Goal: Navigation & Orientation: Find specific page/section

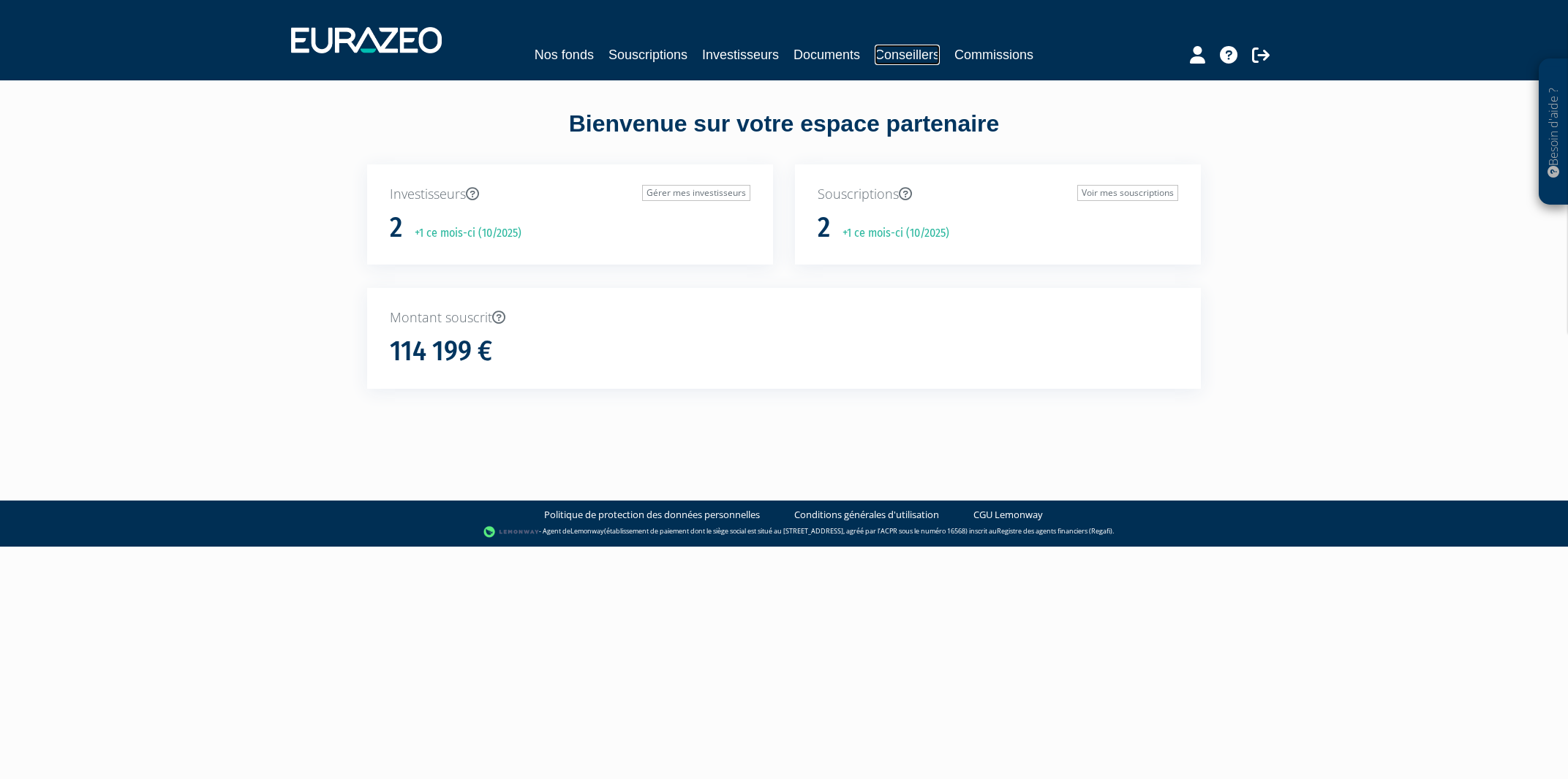
click at [889, 54] on link "Conseillers" at bounding box center [907, 54] width 65 height 20
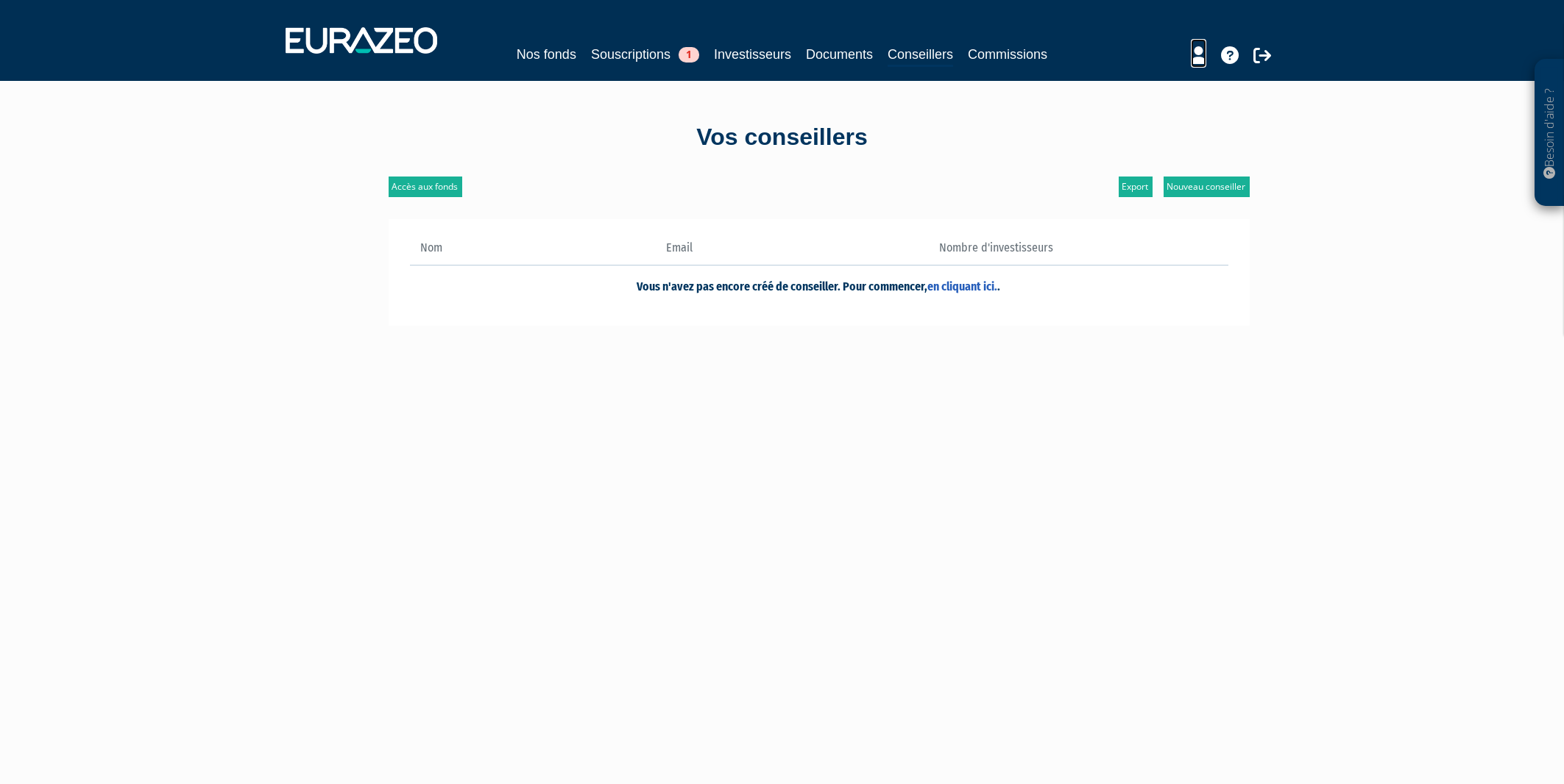
click at [1200, 65] on link at bounding box center [1199, 53] width 16 height 29
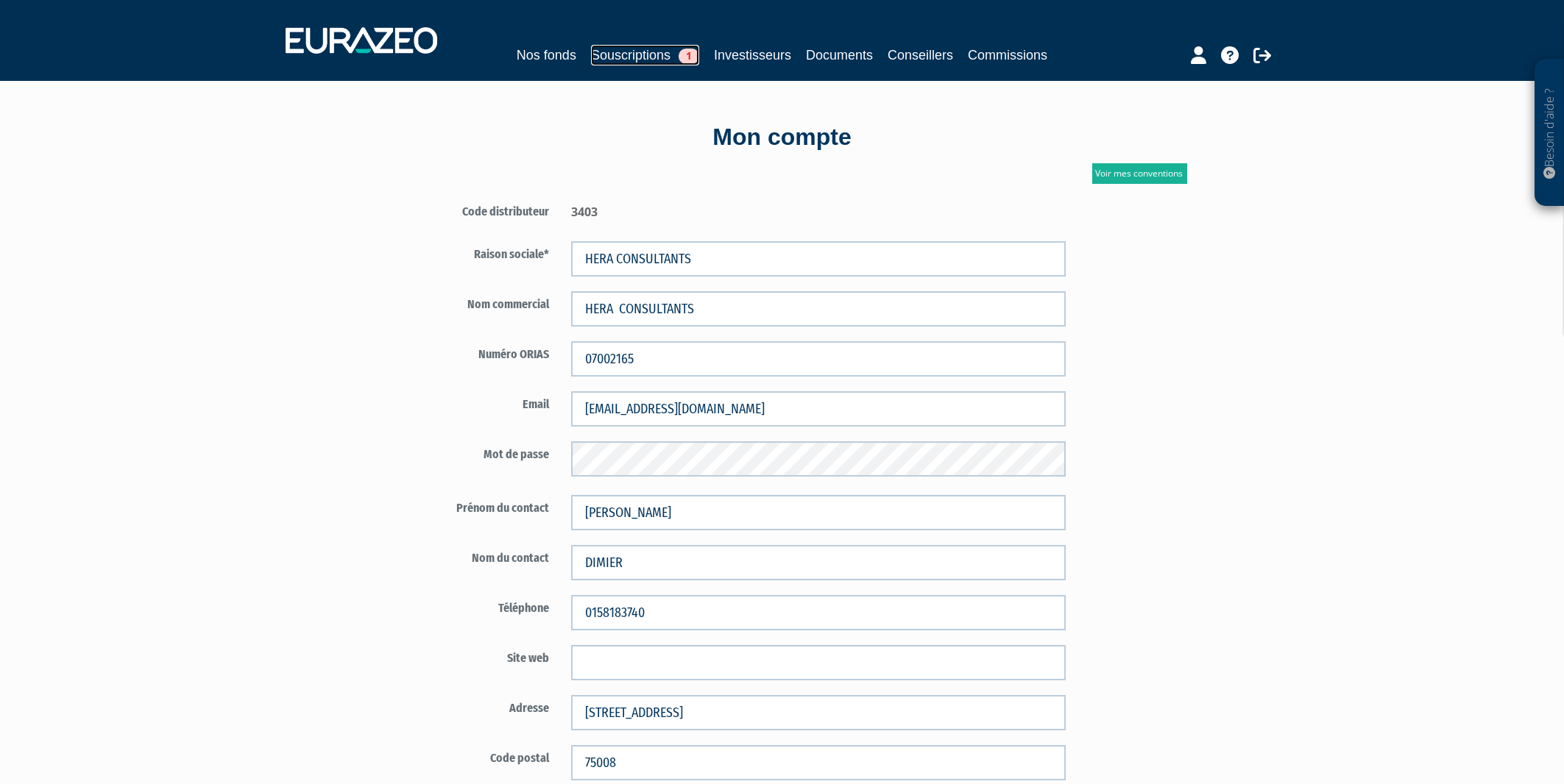
click at [652, 59] on link "Souscriptions 1" at bounding box center [645, 55] width 108 height 20
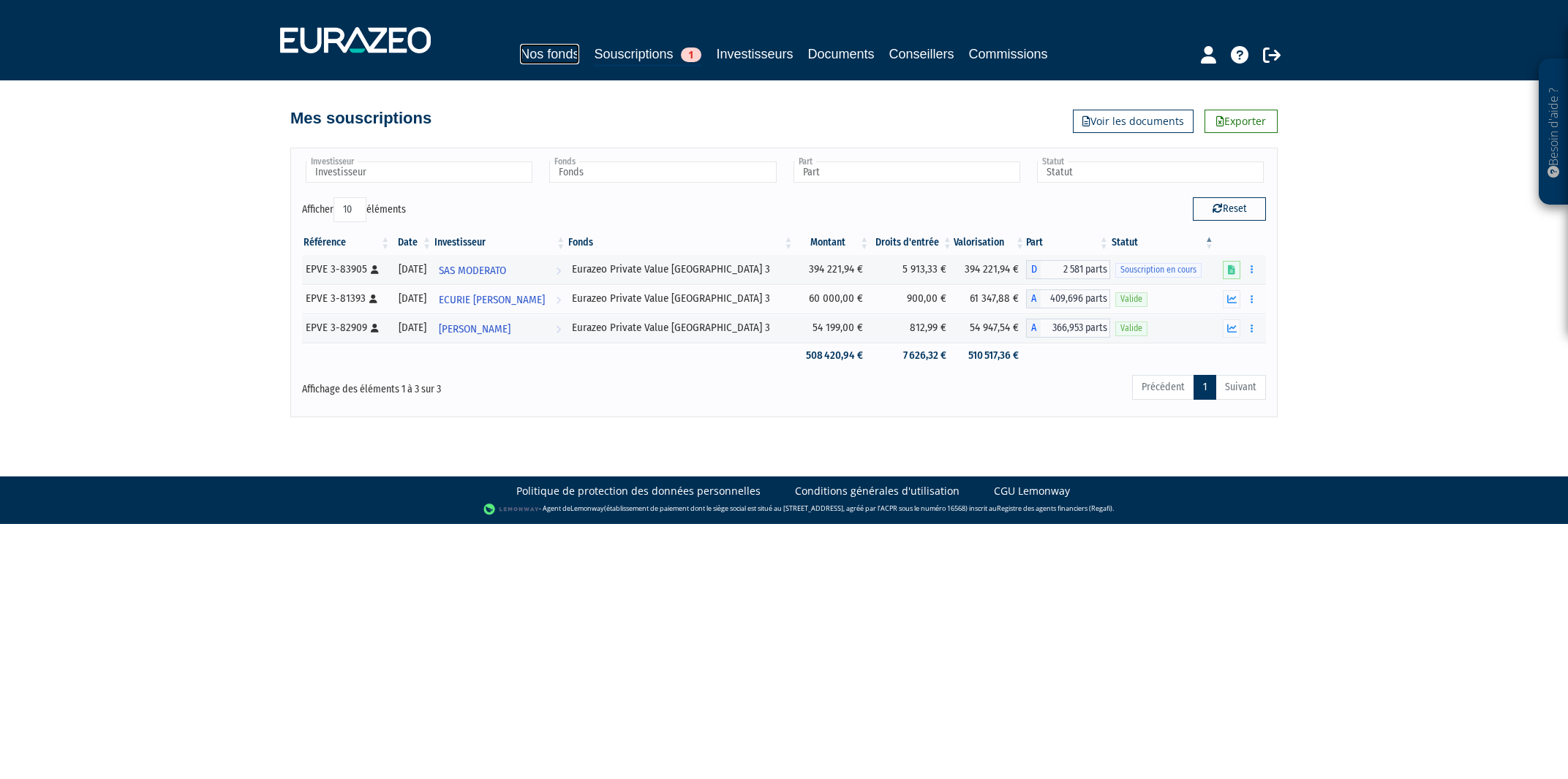
click at [558, 59] on link "Nos fonds" at bounding box center [550, 53] width 60 height 20
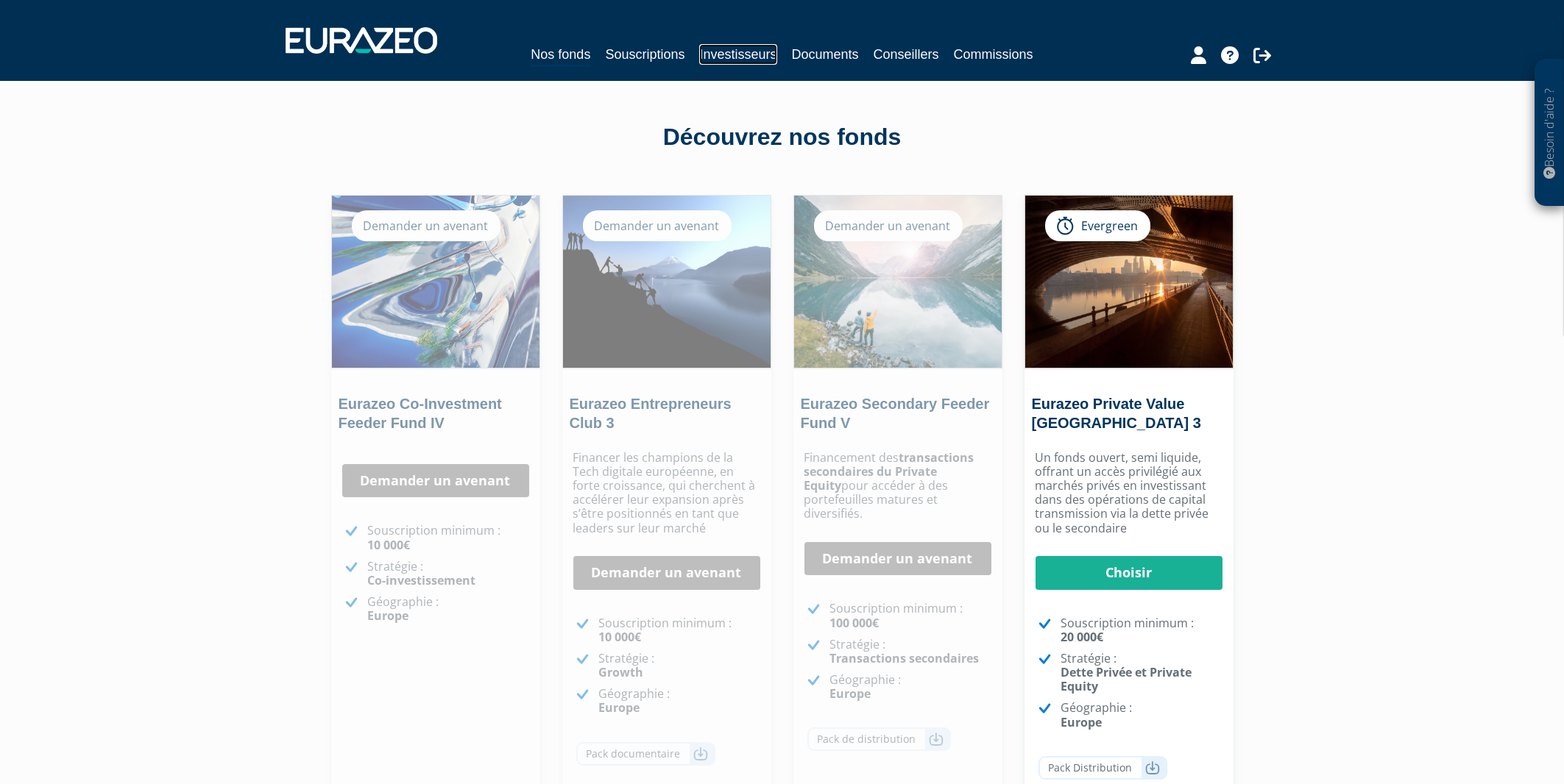
click at [762, 57] on link "Investisseurs" at bounding box center [738, 54] width 78 height 20
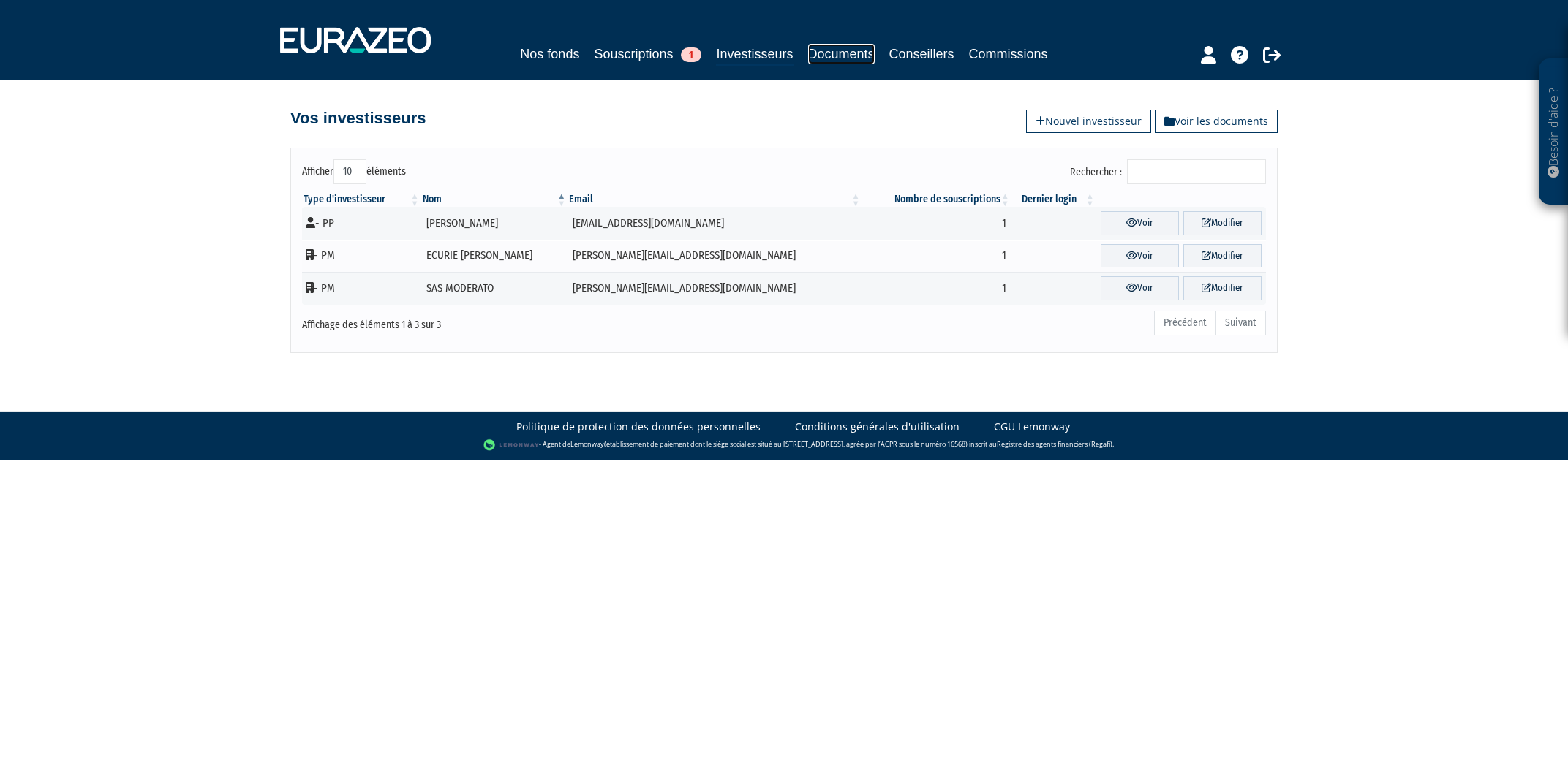
click at [855, 56] on link "Documents" at bounding box center [841, 53] width 67 height 20
